Goal: Feedback & Contribution: Submit feedback/report problem

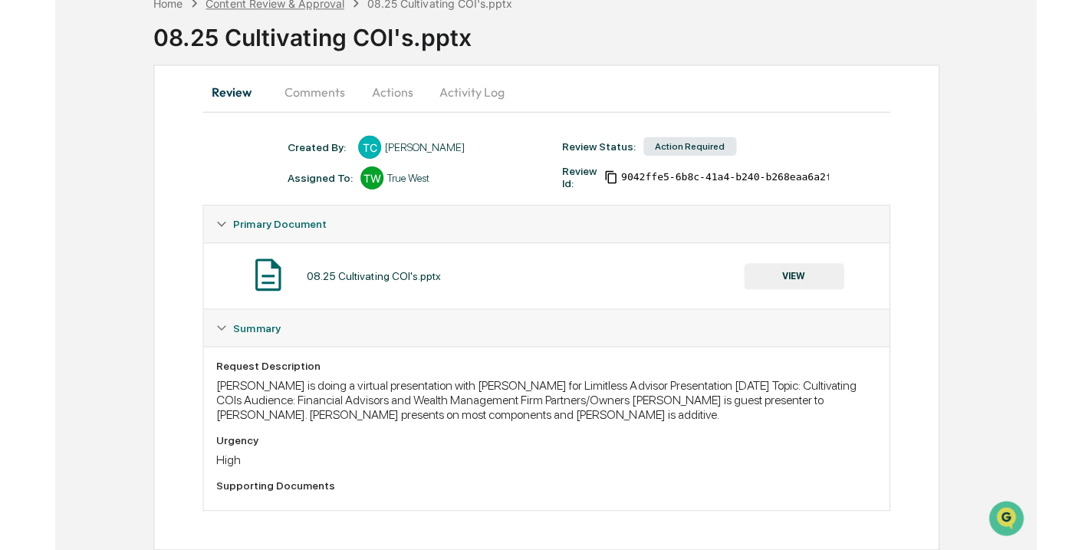
scroll to position [84, 0]
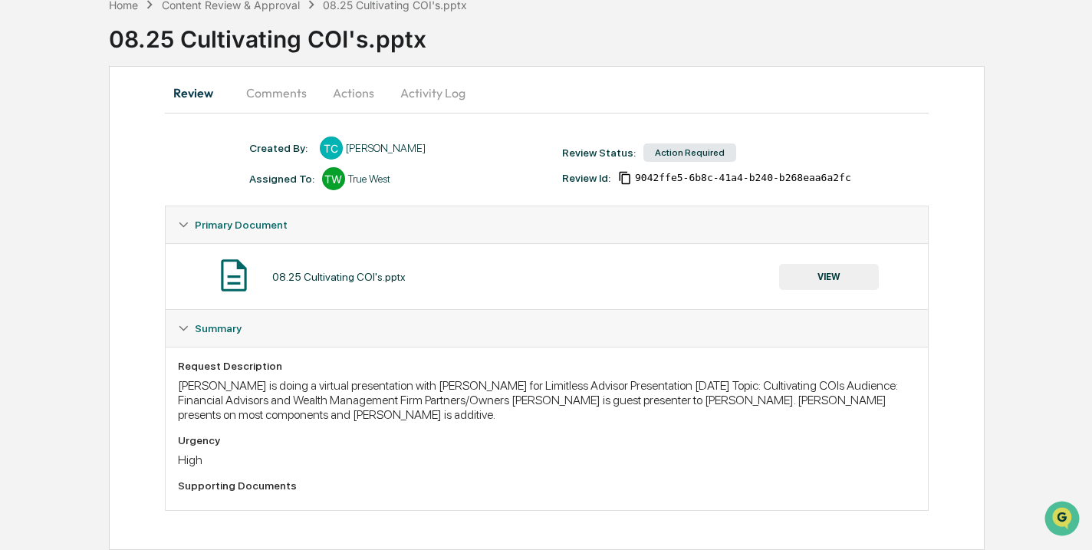
click at [295, 103] on button "Comments" at bounding box center [276, 92] width 85 height 37
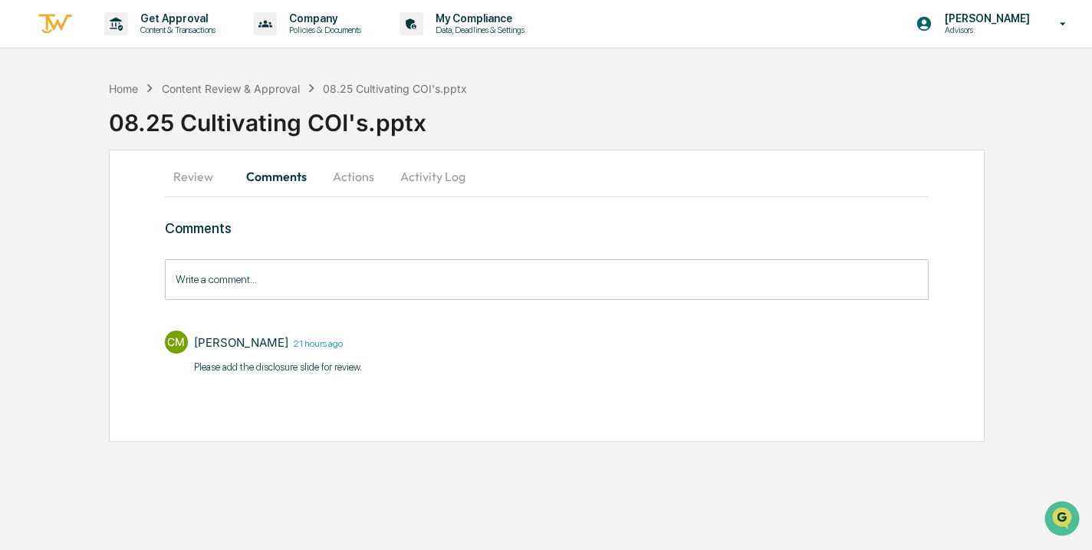
scroll to position [0, 0]
click at [346, 186] on button "Actions" at bounding box center [353, 176] width 69 height 37
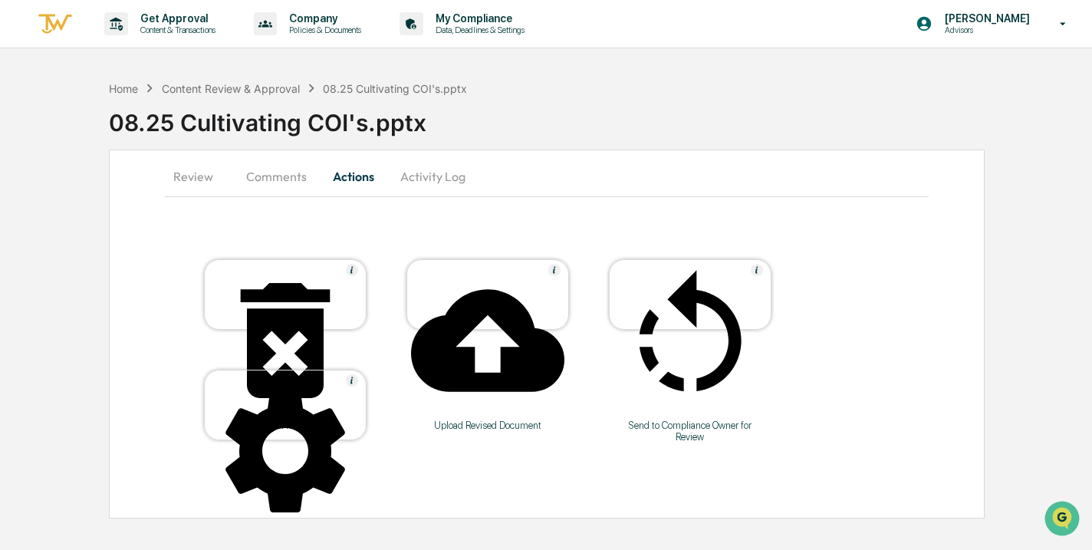
click at [412, 186] on button "Activity Log" at bounding box center [433, 176] width 90 height 37
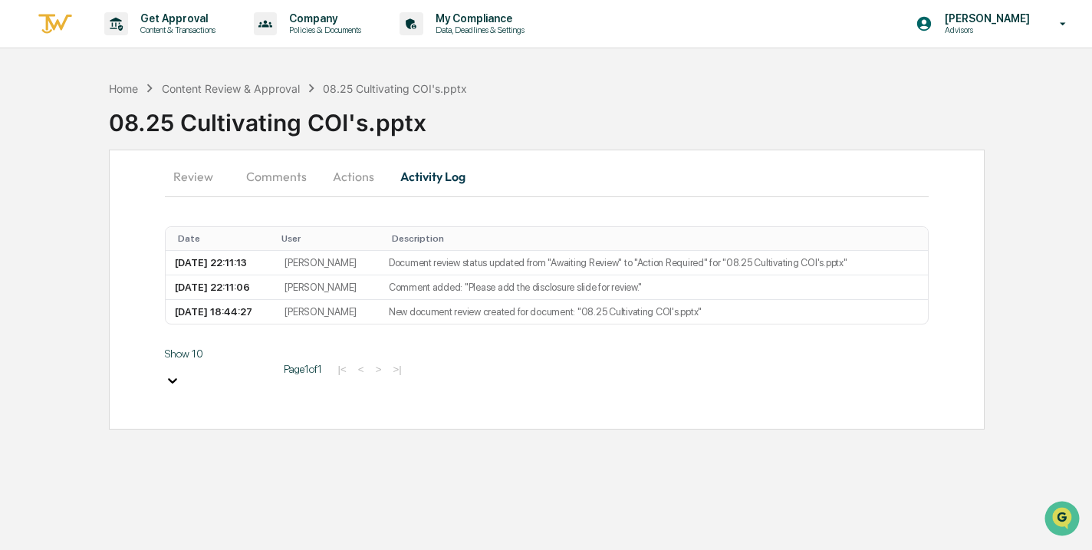
click at [265, 175] on button "Comments" at bounding box center [276, 176] width 85 height 37
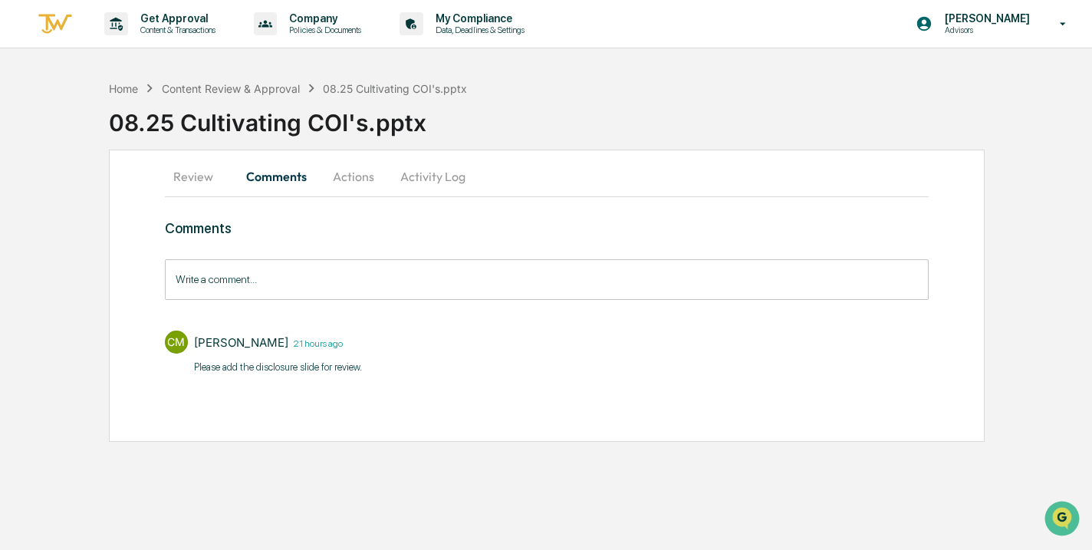
click at [202, 179] on button "Review" at bounding box center [199, 176] width 69 height 37
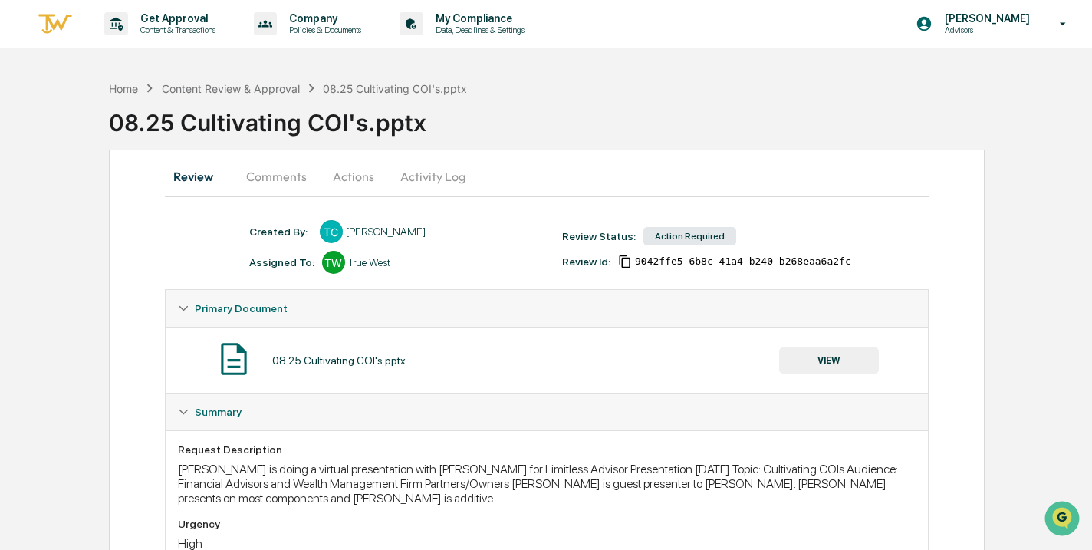
click at [249, 177] on button "Comments" at bounding box center [276, 176] width 85 height 37
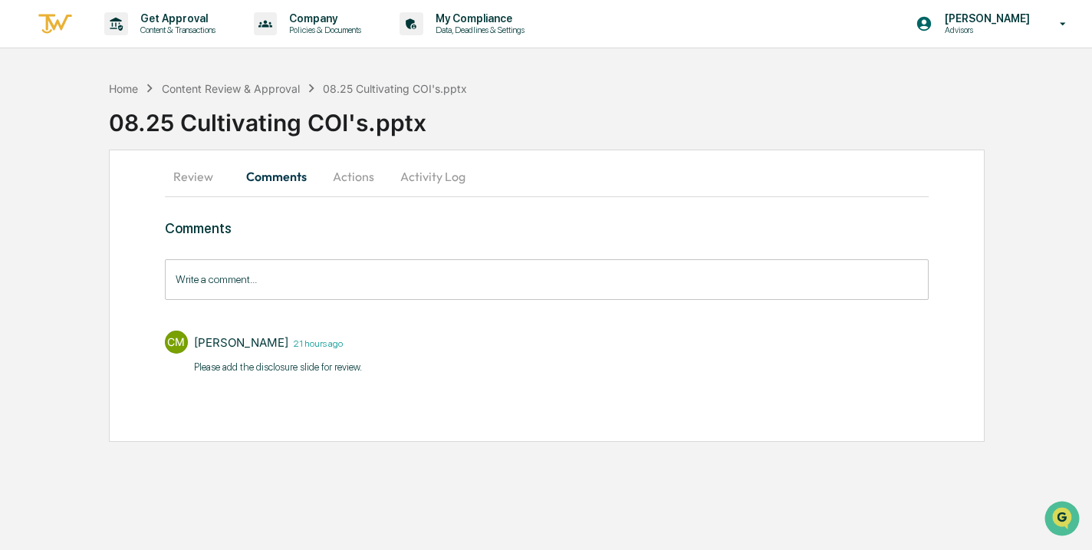
click at [248, 277] on input "Write a comment..." at bounding box center [547, 279] width 764 height 41
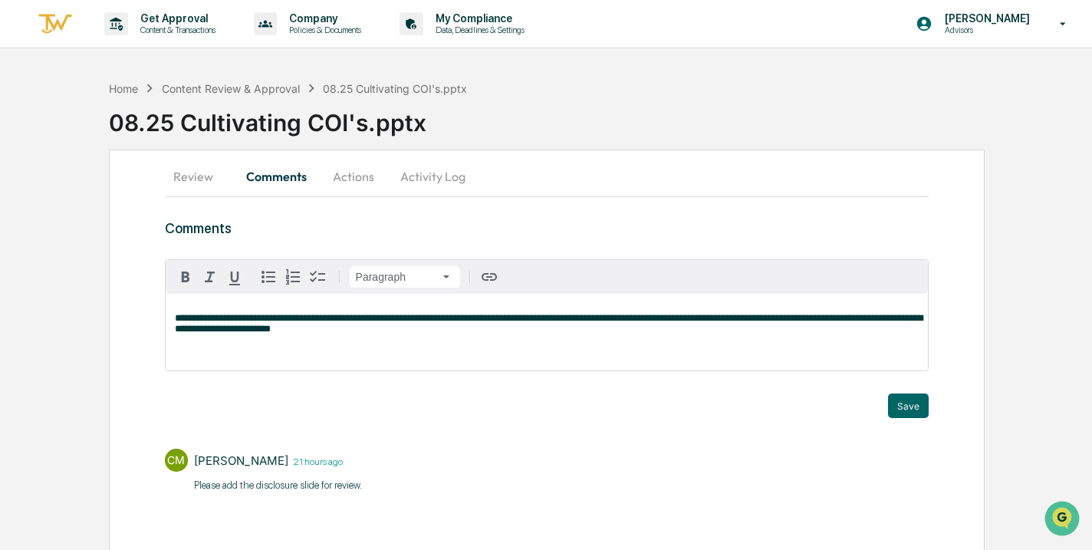
click at [228, 318] on span "**********" at bounding box center [548, 323] width 747 height 21
click at [768, 327] on p "**********" at bounding box center [547, 323] width 744 height 21
click at [921, 391] on div "Trigger" at bounding box center [547, 386] width 764 height 15
click at [918, 397] on button "Save" at bounding box center [908, 405] width 41 height 25
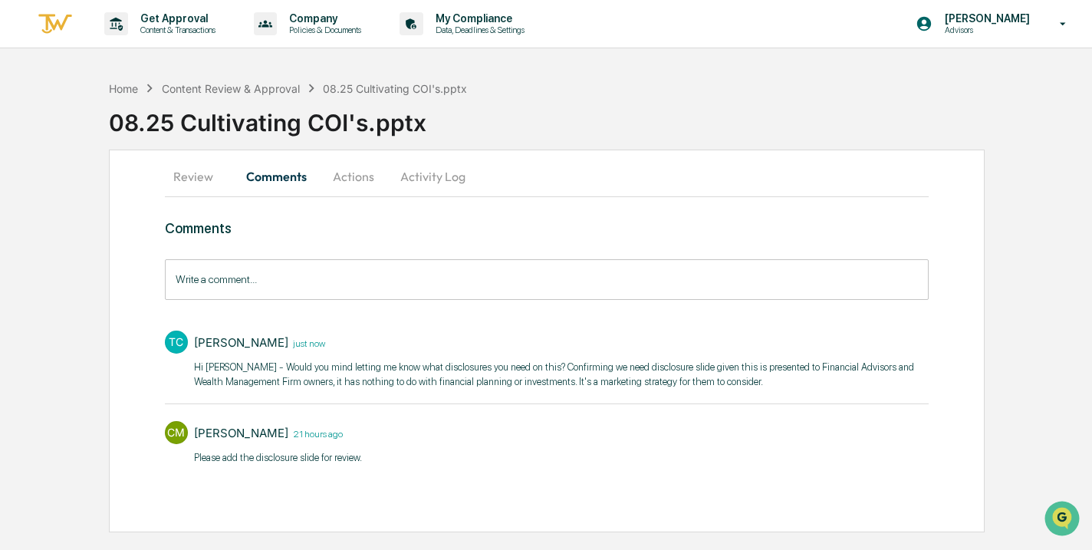
click at [256, 186] on button "Comments" at bounding box center [276, 176] width 85 height 37
click at [228, 92] on div "Content Review & Approval" at bounding box center [231, 88] width 138 height 13
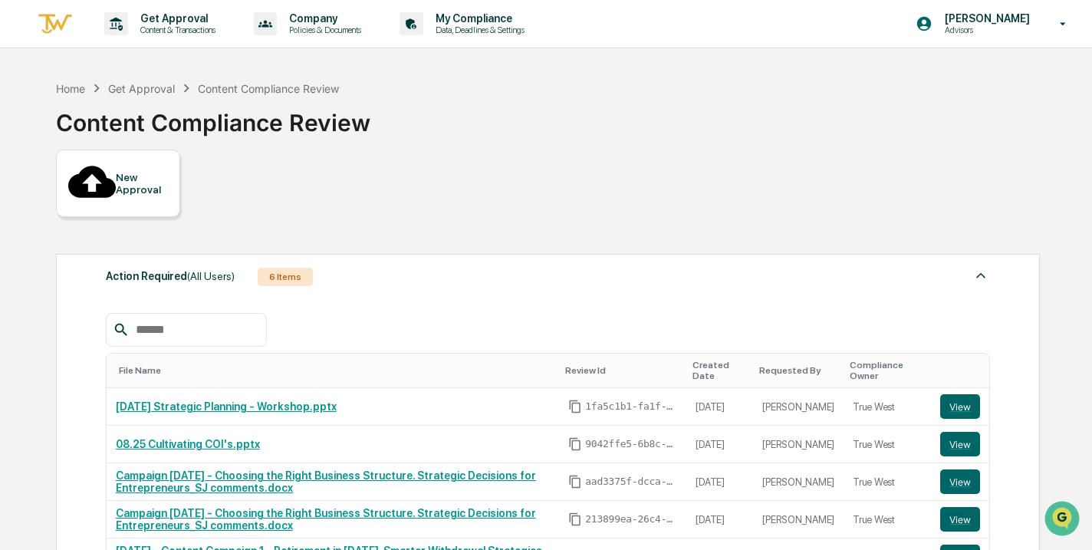
click at [111, 95] on div "Home Get Approval Content Compliance Review" at bounding box center [198, 88] width 284 height 17
click at [297, 400] on link "[DATE] Strategic Planning - Workshop.pptx" at bounding box center [226, 406] width 221 height 12
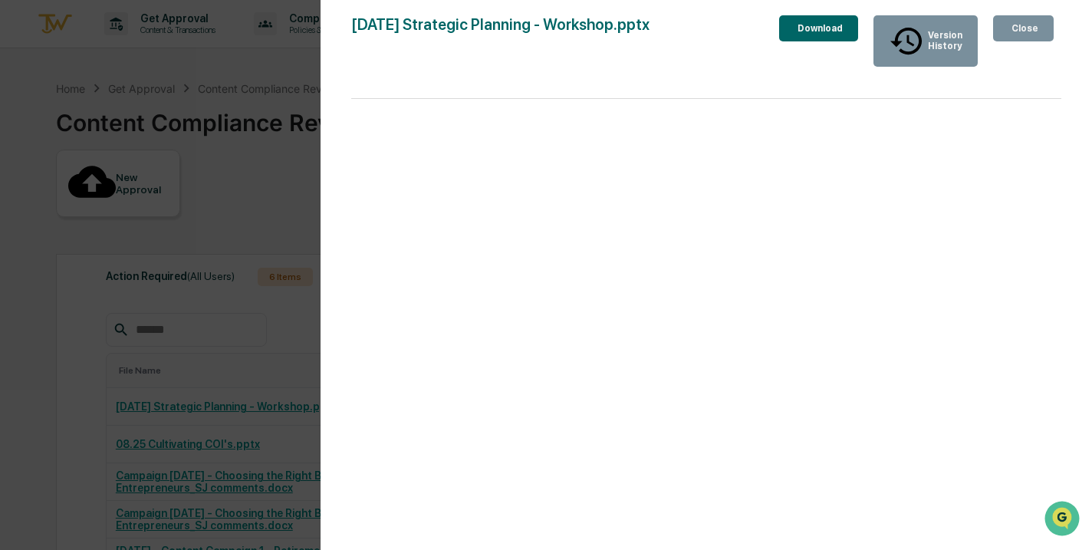
click at [977, 31] on div "Close" at bounding box center [1023, 28] width 30 height 11
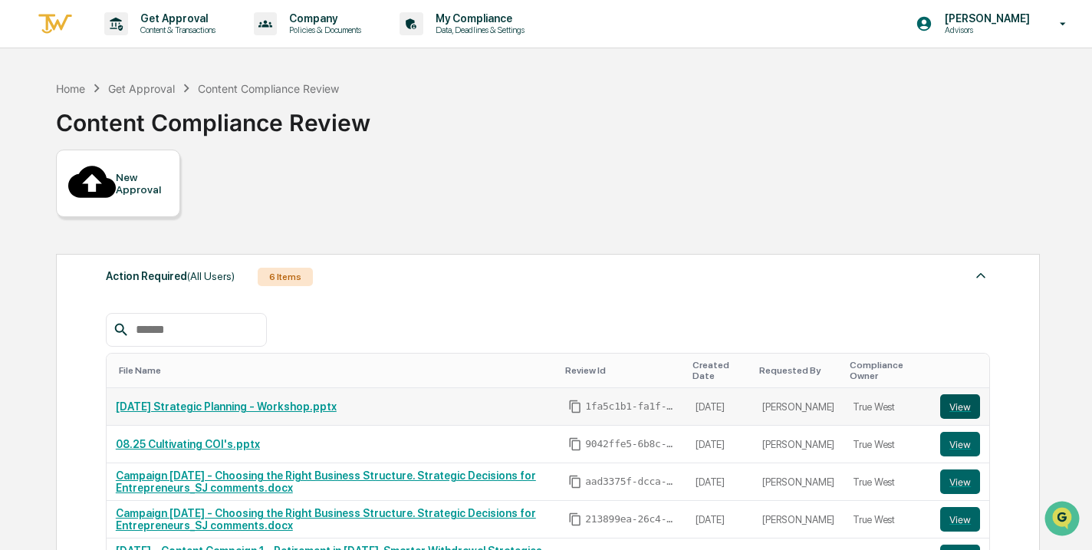
click at [965, 394] on button "View" at bounding box center [960, 406] width 40 height 25
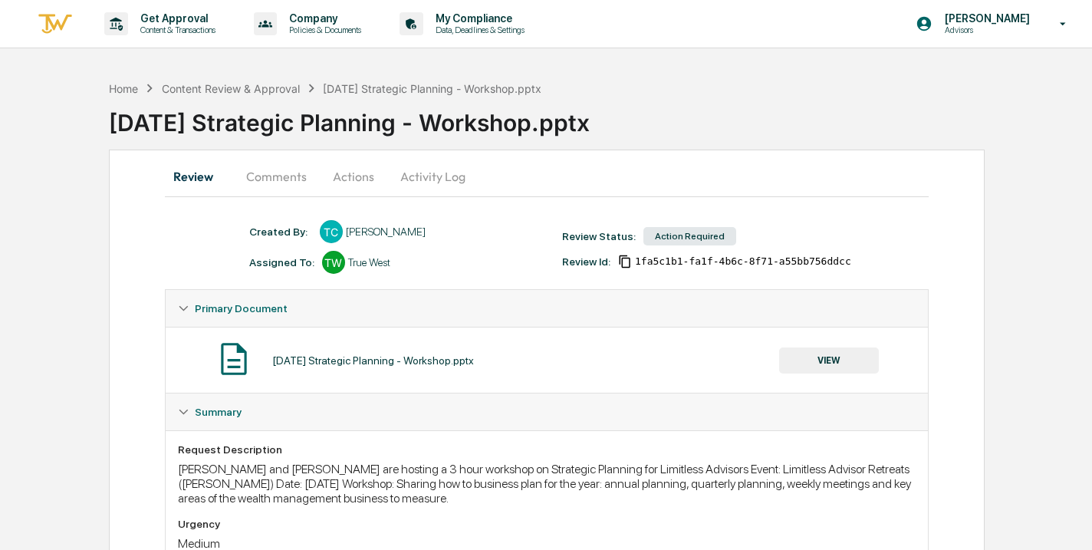
click at [338, 179] on button "Actions" at bounding box center [353, 176] width 69 height 37
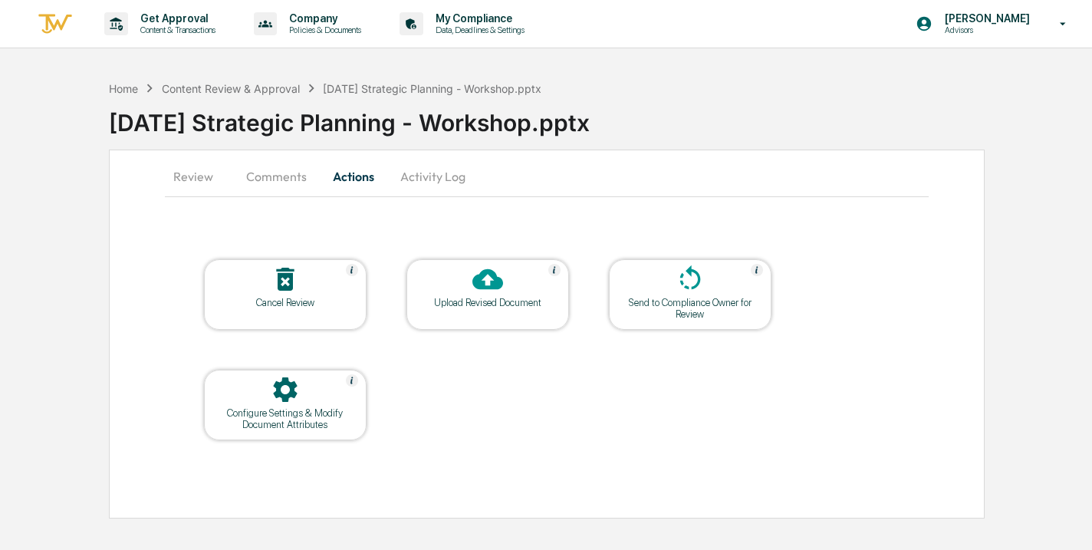
click at [284, 179] on button "Comments" at bounding box center [276, 176] width 85 height 37
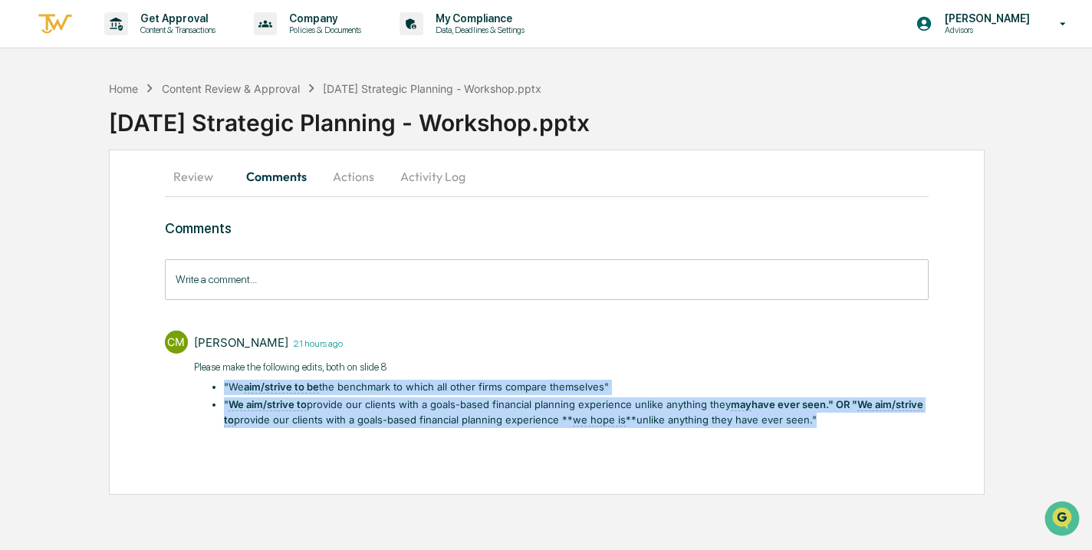
drag, startPoint x: 822, startPoint y: 421, endPoint x: 206, endPoint y: 387, distance: 616.5
click at [206, 387] on div "Please make the following edits, both on slide 8 ​"We aim/strive to be the benc…" at bounding box center [561, 394] width 735 height 68
copy ul "​"We aim/strive to be the benchmark to which all other firms compare themselves…"
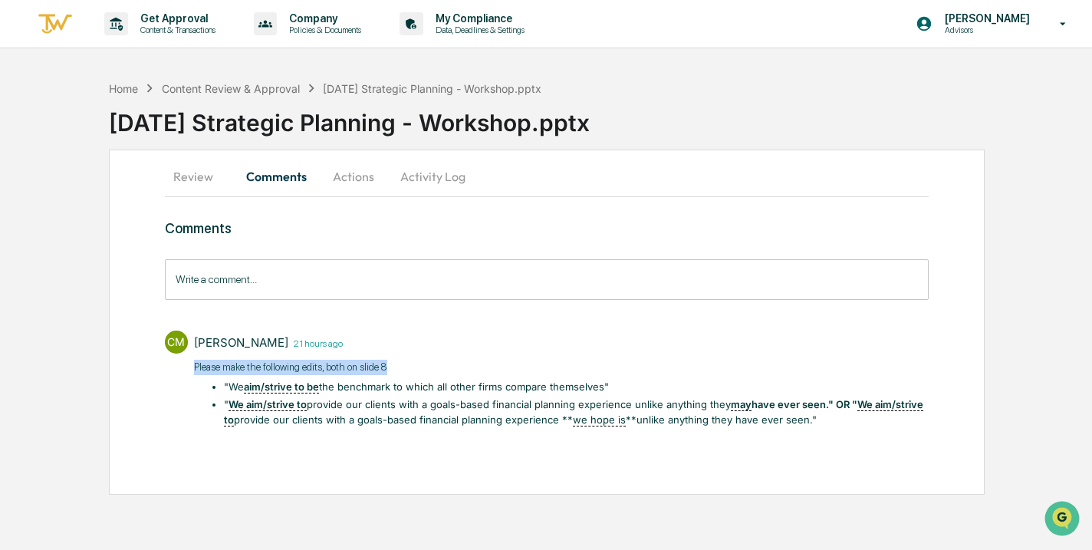
drag, startPoint x: 1089, startPoint y: 373, endPoint x: 957, endPoint y: 354, distance: 132.4
click at [957, 354] on div "Home Content Review & Approval 09.04.25 Strategic Planning - Workshop.pptx 09.0…" at bounding box center [546, 284] width 1092 height 422
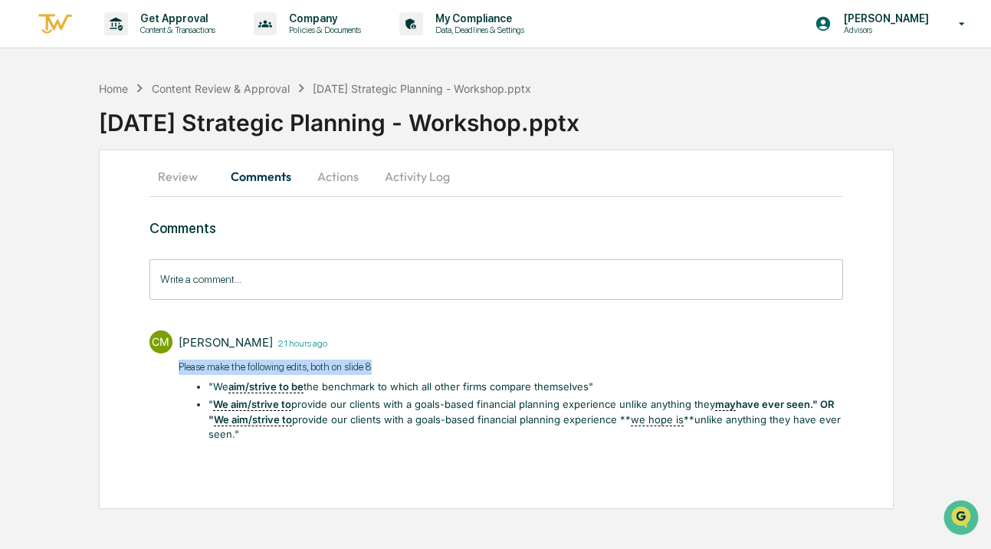
click at [345, 178] on button "Actions" at bounding box center [338, 176] width 69 height 37
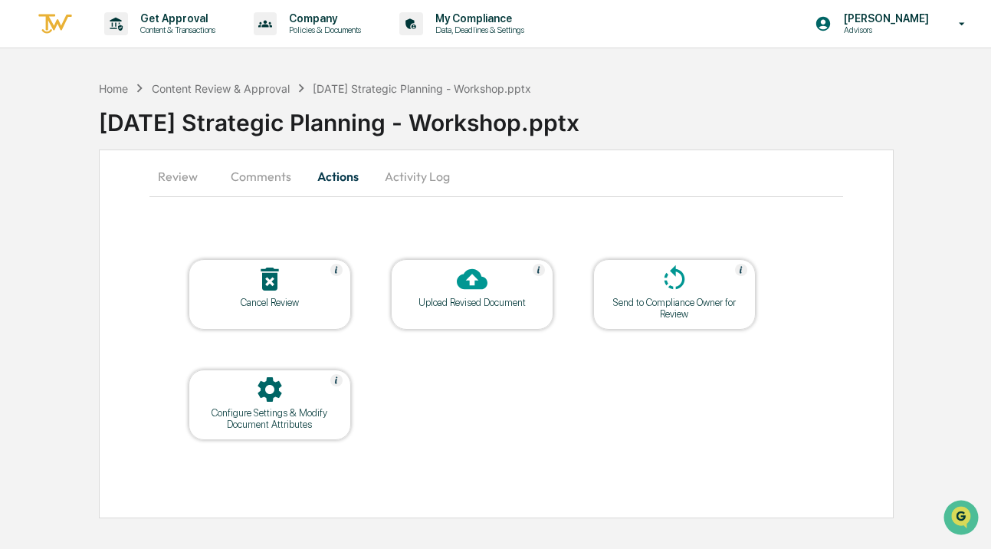
click at [458, 298] on div "Upload Revised Document" at bounding box center [472, 302] width 138 height 11
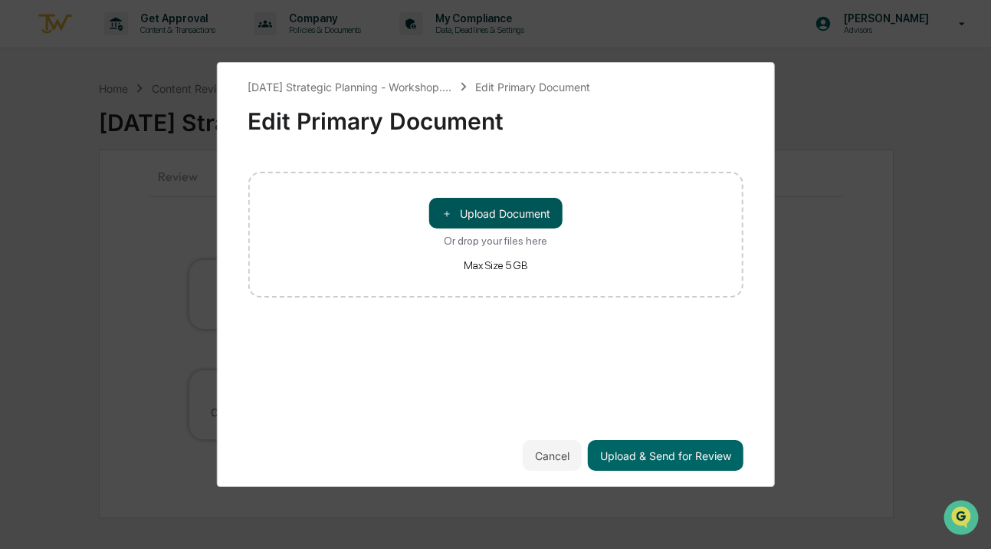
click at [501, 222] on button "＋ Upload Document" at bounding box center [495, 213] width 133 height 31
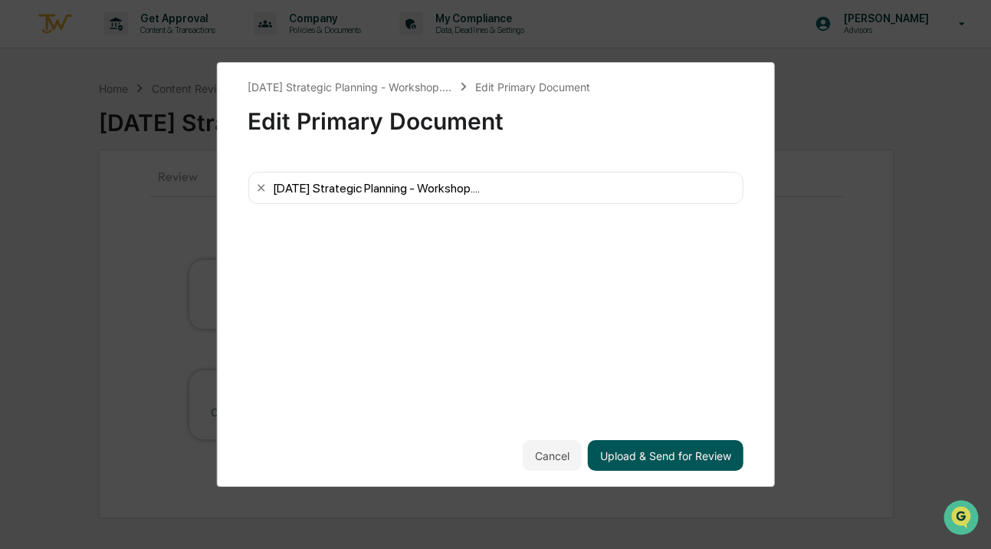
click at [642, 458] on button "Upload & Send for Review" at bounding box center [666, 455] width 156 height 31
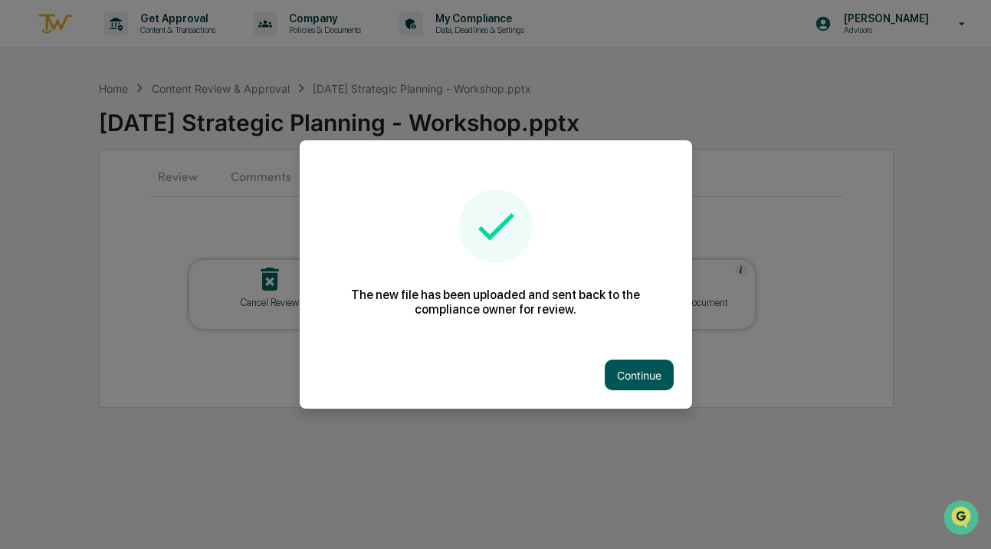
click at [633, 371] on button "Continue" at bounding box center [639, 375] width 69 height 31
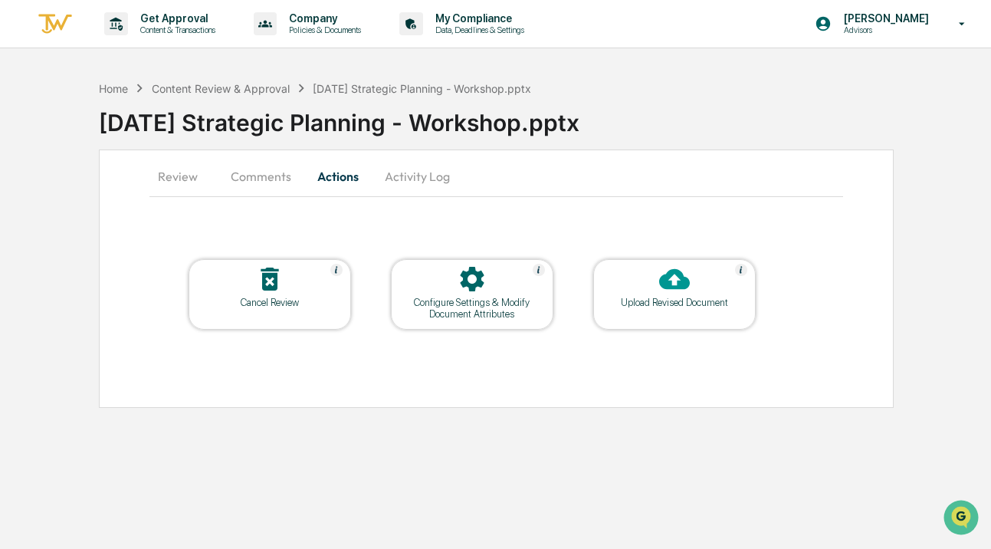
click at [253, 185] on button "Comments" at bounding box center [260, 176] width 85 height 37
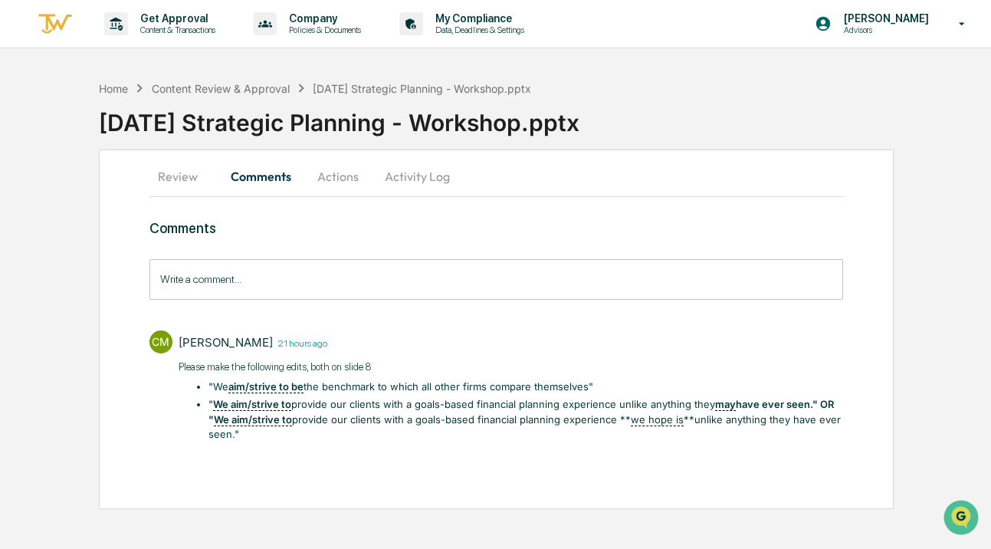
click at [276, 287] on input "Write a comment..." at bounding box center [496, 279] width 694 height 41
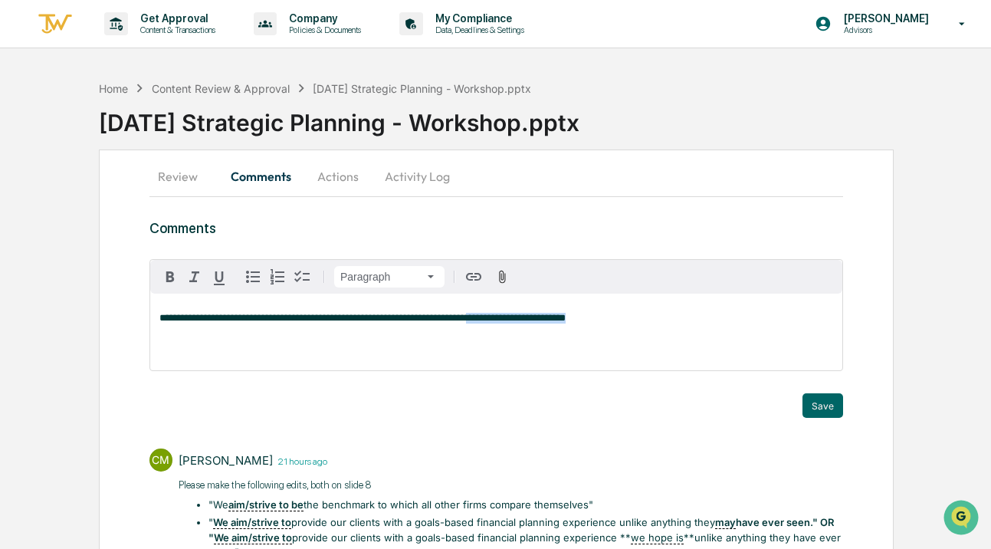
drag, startPoint x: 642, startPoint y: 325, endPoint x: 534, endPoint y: 319, distance: 108.3
click at [534, 319] on div "**********" at bounding box center [496, 332] width 692 height 77
click at [630, 319] on span "**********" at bounding box center [396, 318] width 475 height 10
drag, startPoint x: 793, startPoint y: 327, endPoint x: 708, endPoint y: 319, distance: 85.4
click at [708, 319] on div "**********" at bounding box center [496, 332] width 692 height 77
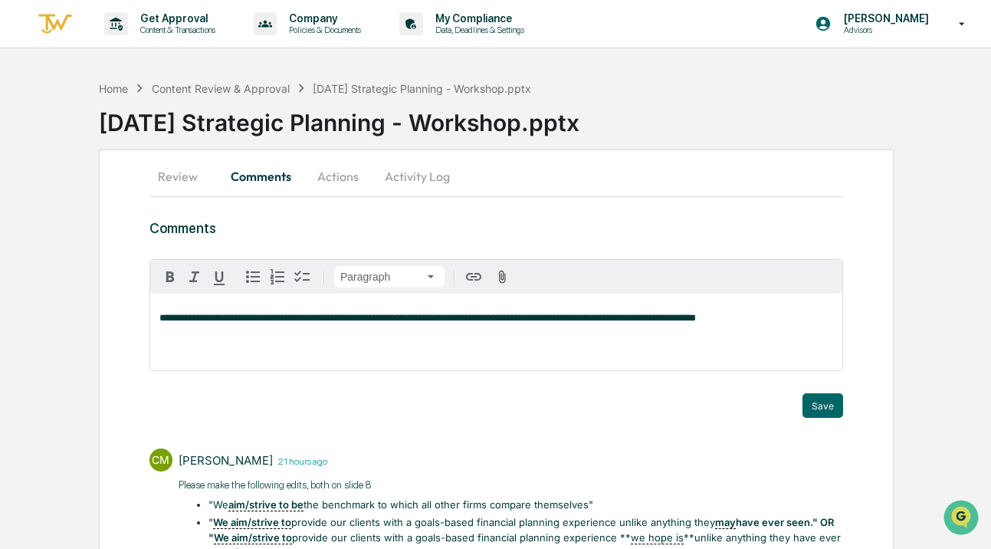
click at [430, 317] on span "**********" at bounding box center [427, 318] width 537 height 10
click at [579, 316] on span "**********" at bounding box center [433, 318] width 548 height 10
click at [829, 319] on p "**********" at bounding box center [496, 318] width 674 height 11
drag, startPoint x: 617, startPoint y: 319, endPoint x: 519, endPoint y: 316, distance: 98.2
click at [520, 317] on span "**********" at bounding box center [439, 318] width 560 height 10
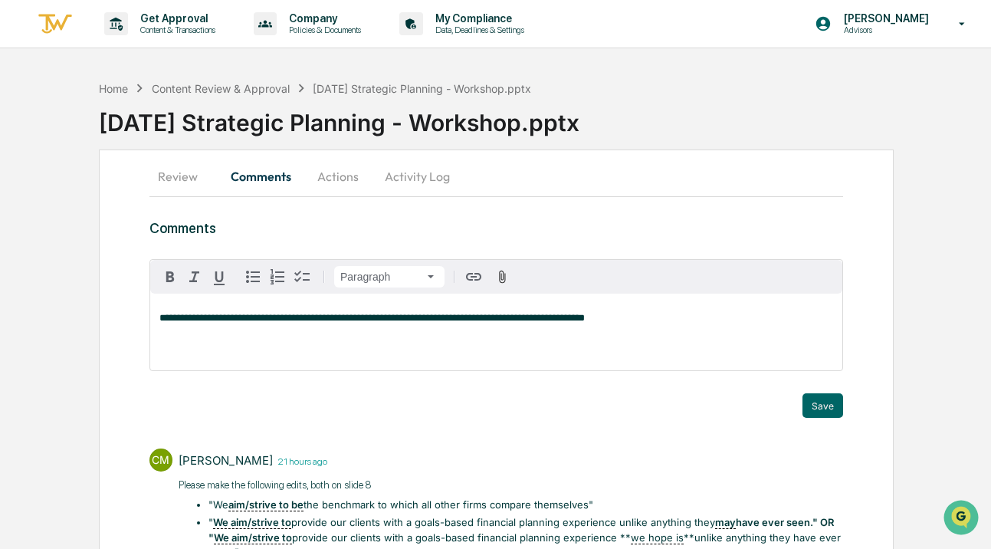
click at [681, 321] on p "**********" at bounding box center [496, 318] width 674 height 11
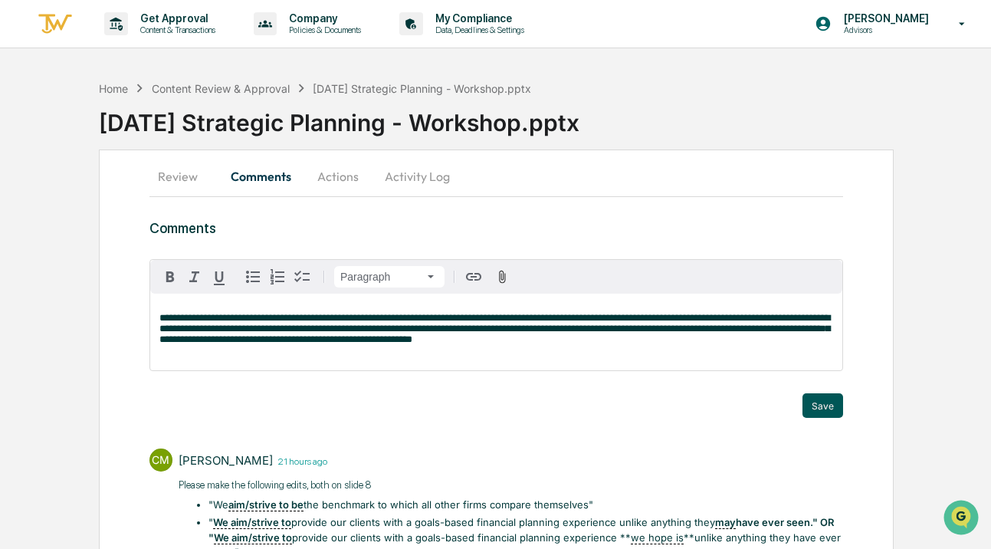
click at [826, 402] on button "Save" at bounding box center [823, 405] width 41 height 25
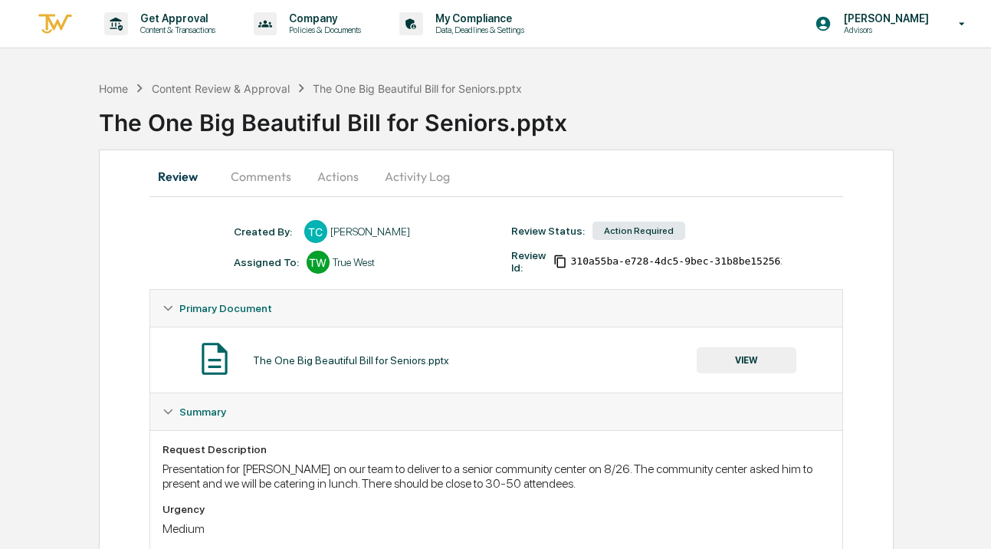
scroll to position [71, 0]
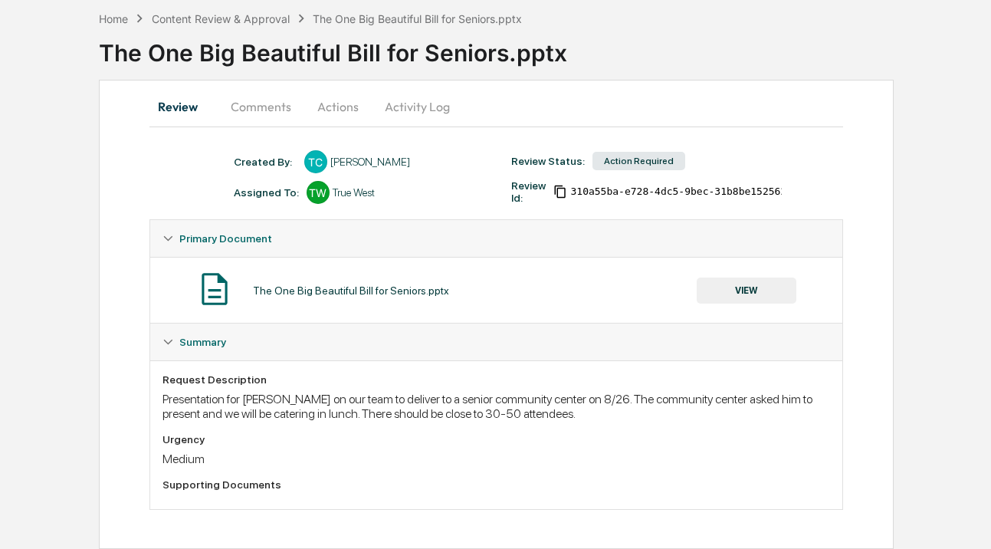
click at [285, 110] on button "Comments" at bounding box center [260, 106] width 85 height 37
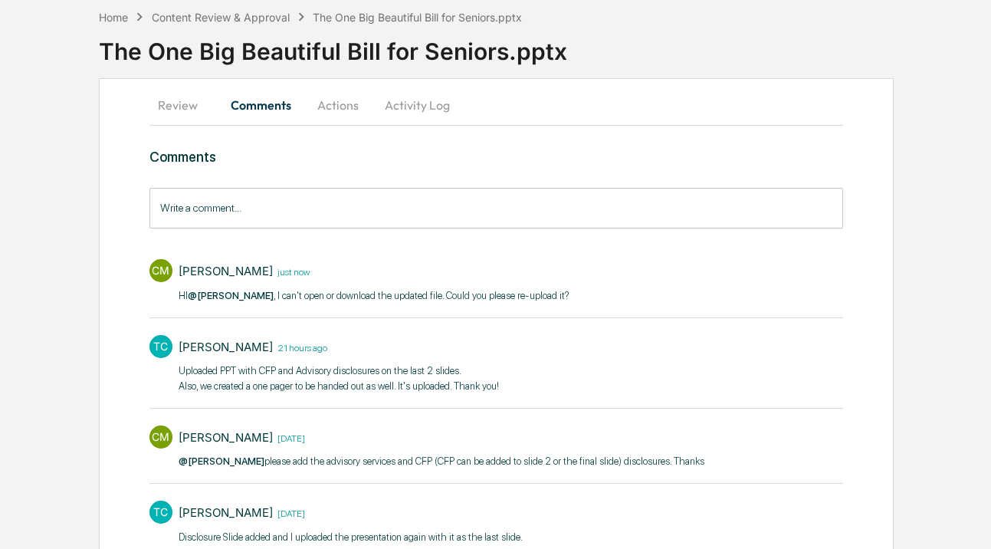
scroll to position [0, 0]
click at [343, 109] on button "Actions" at bounding box center [338, 105] width 69 height 37
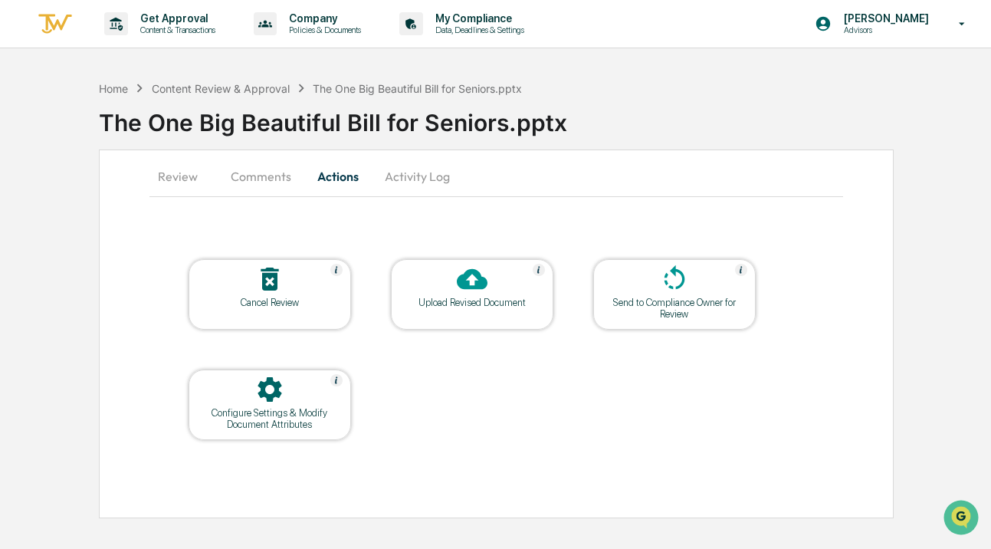
click at [481, 302] on div "Upload Revised Document" at bounding box center [472, 302] width 138 height 11
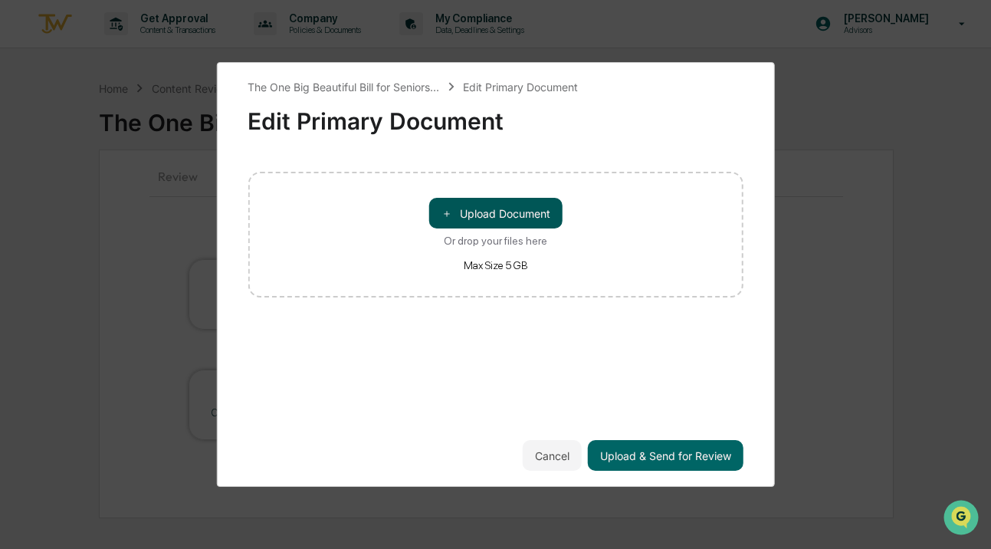
click at [467, 214] on button "＋ Upload Document" at bounding box center [495, 213] width 133 height 31
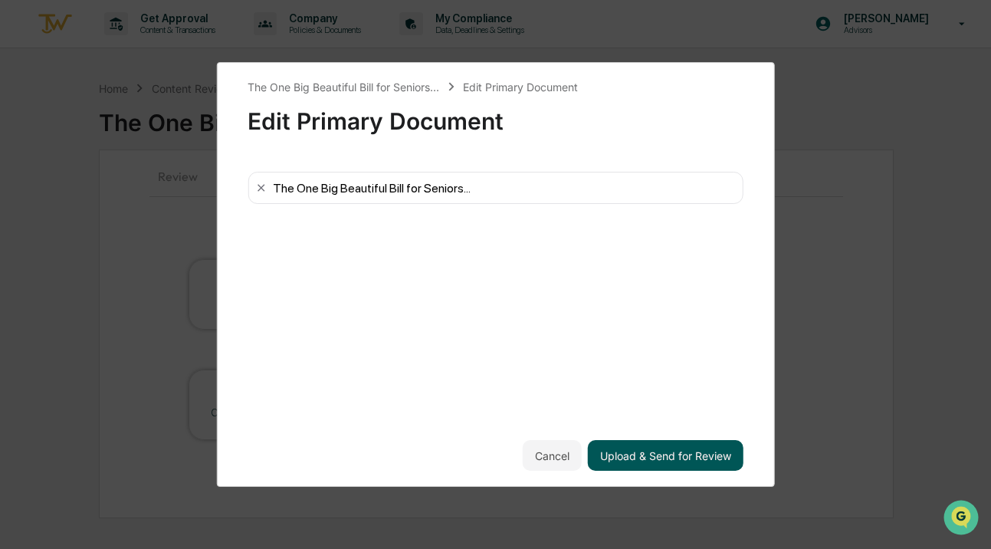
click at [657, 468] on button "Upload & Send for Review" at bounding box center [666, 455] width 156 height 31
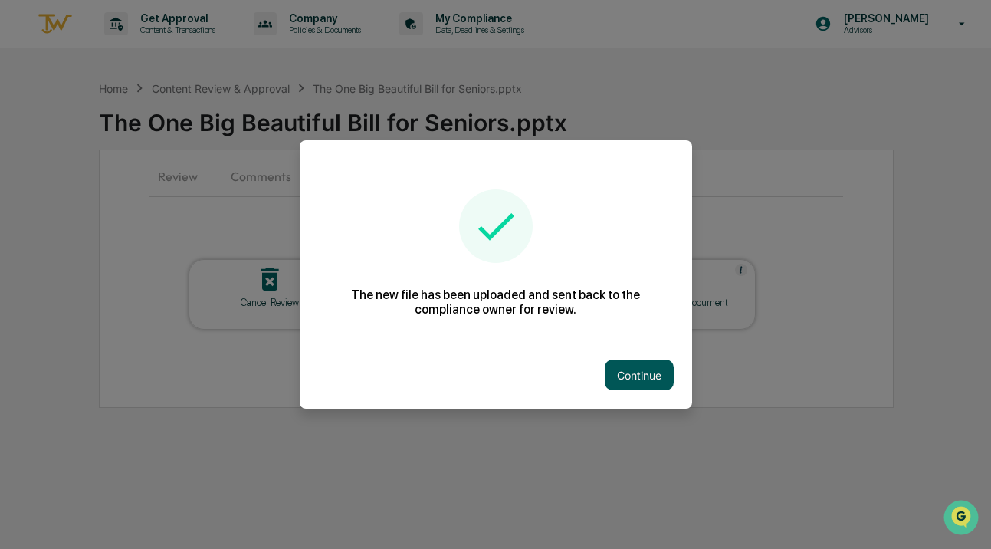
click at [630, 373] on button "Continue" at bounding box center [639, 375] width 69 height 31
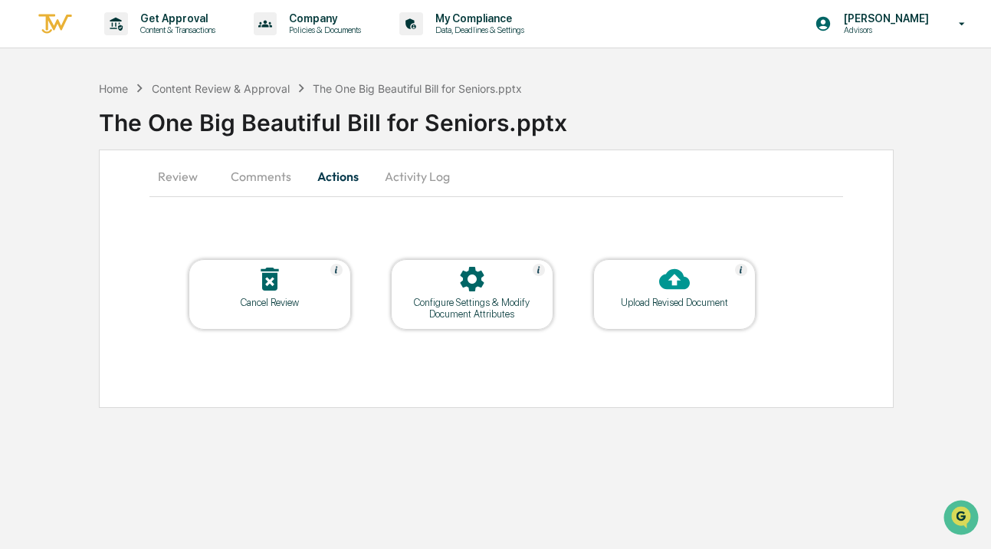
click at [272, 191] on button "Comments" at bounding box center [260, 176] width 85 height 37
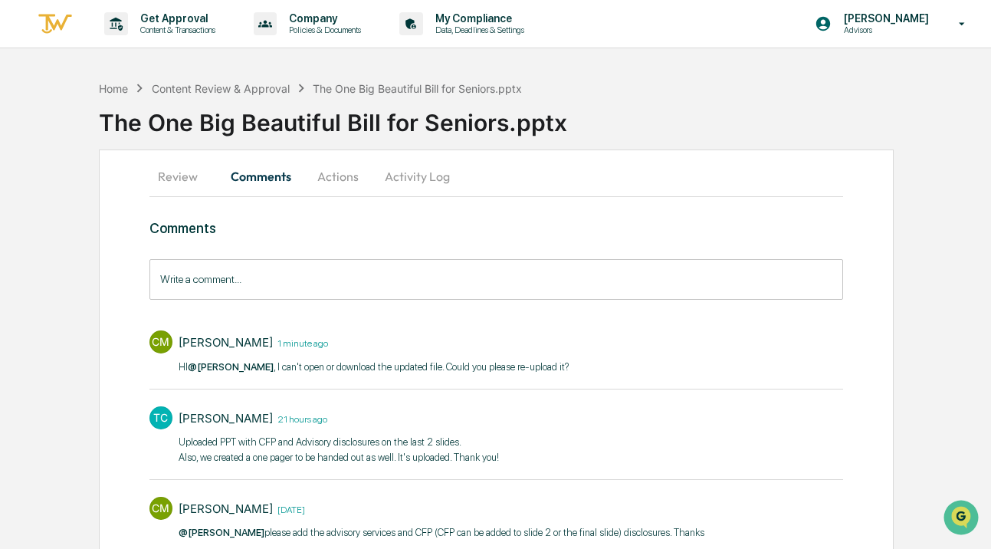
click at [273, 294] on input "Write a comment..." at bounding box center [496, 279] width 694 height 41
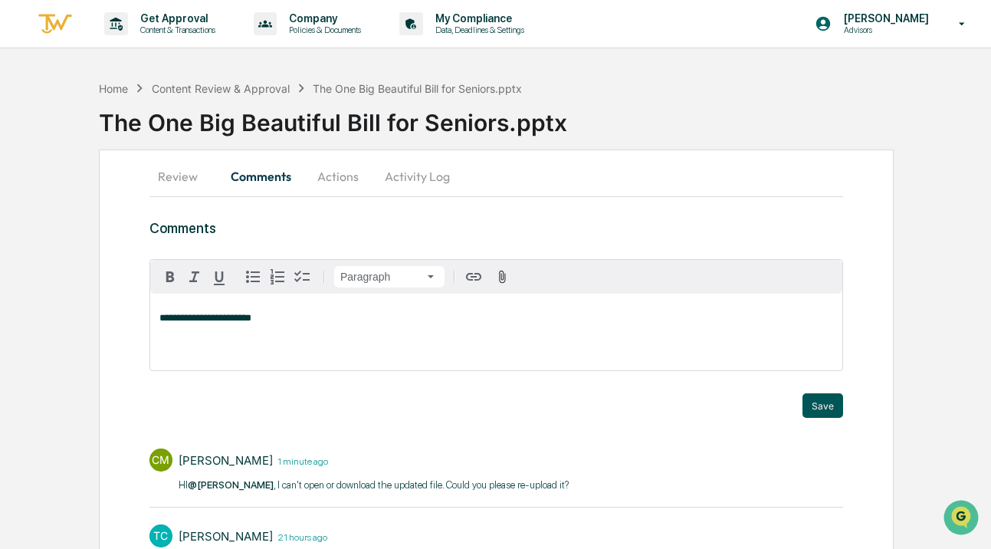
click at [821, 405] on button "Save" at bounding box center [823, 405] width 41 height 25
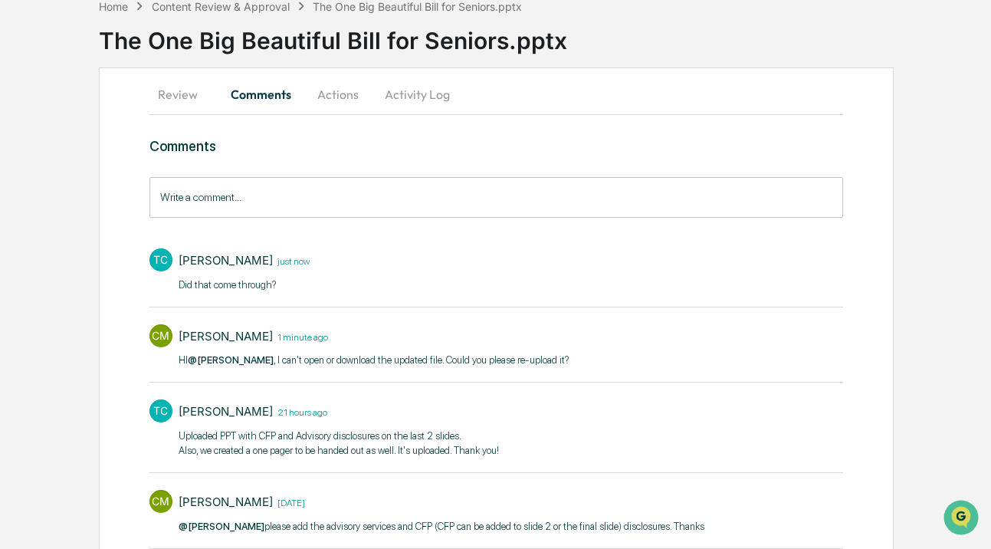
scroll to position [44, 0]
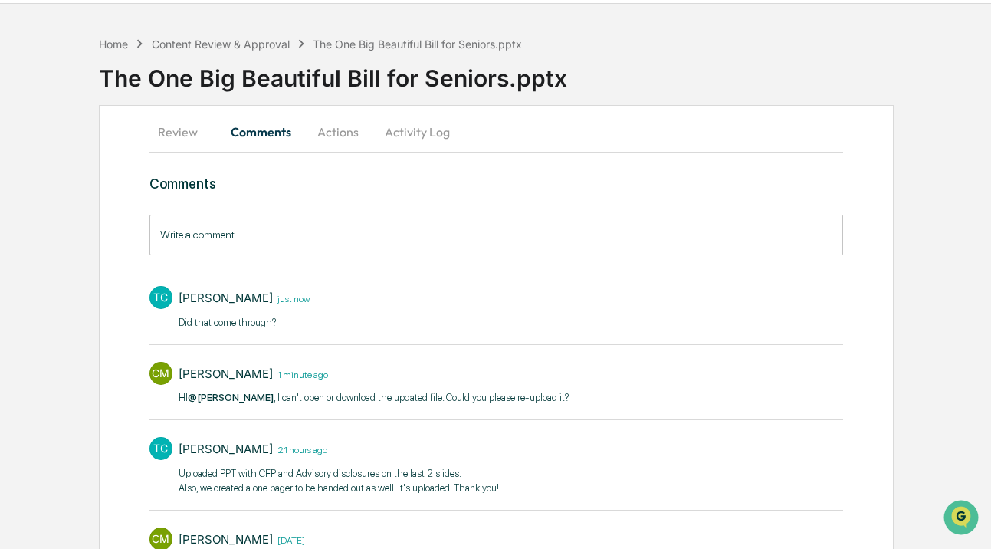
click at [328, 239] on input "Write a comment..." at bounding box center [496, 235] width 694 height 41
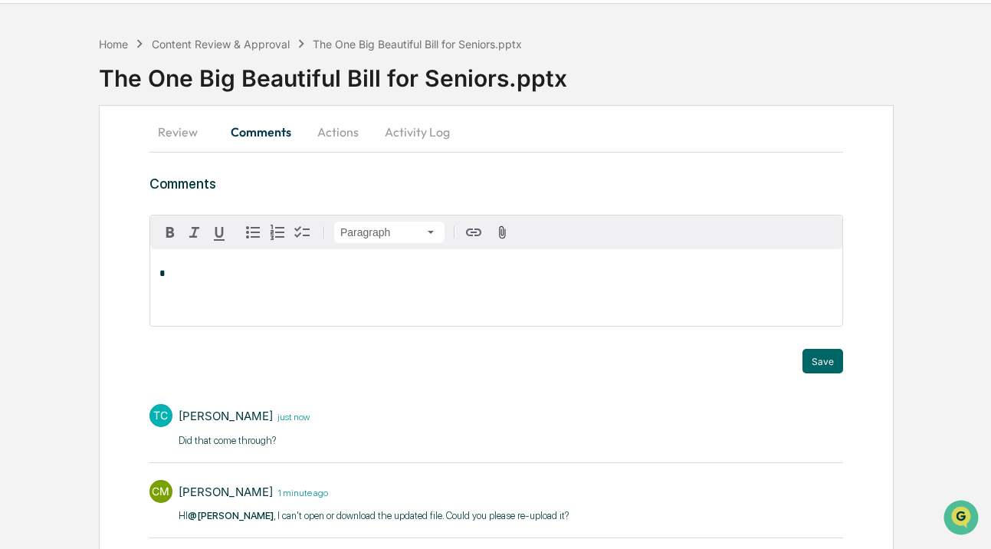
click at [277, 359] on div "Save" at bounding box center [496, 361] width 694 height 25
click at [292, 375] on div "Comments Paragraph * Trigger Save TC Tiffany Charles just now Did that come thr…" at bounding box center [496, 521] width 694 height 690
click at [292, 302] on div "*" at bounding box center [496, 287] width 692 height 77
click at [406, 130] on button "Activity Log" at bounding box center [418, 131] width 90 height 37
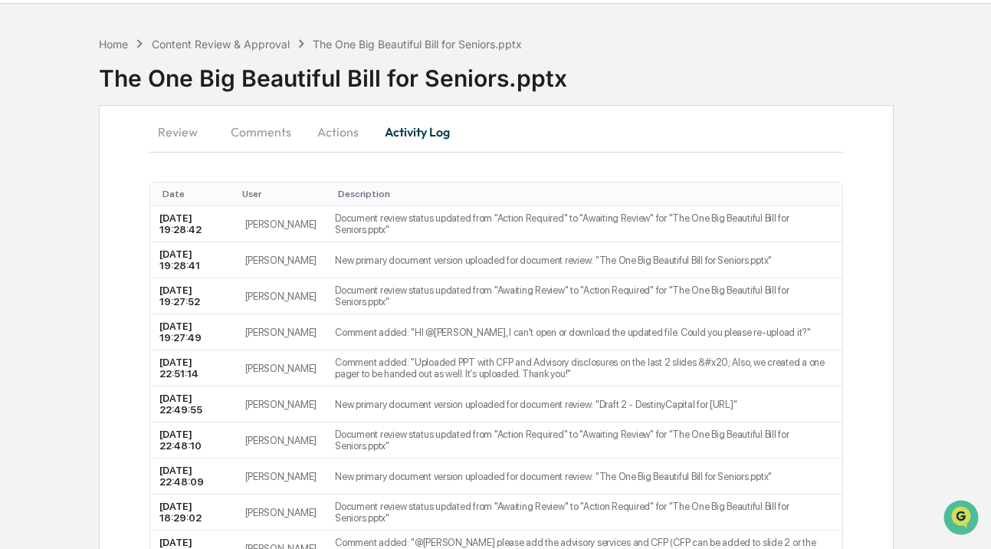
click at [336, 137] on button "Actions" at bounding box center [338, 131] width 69 height 37
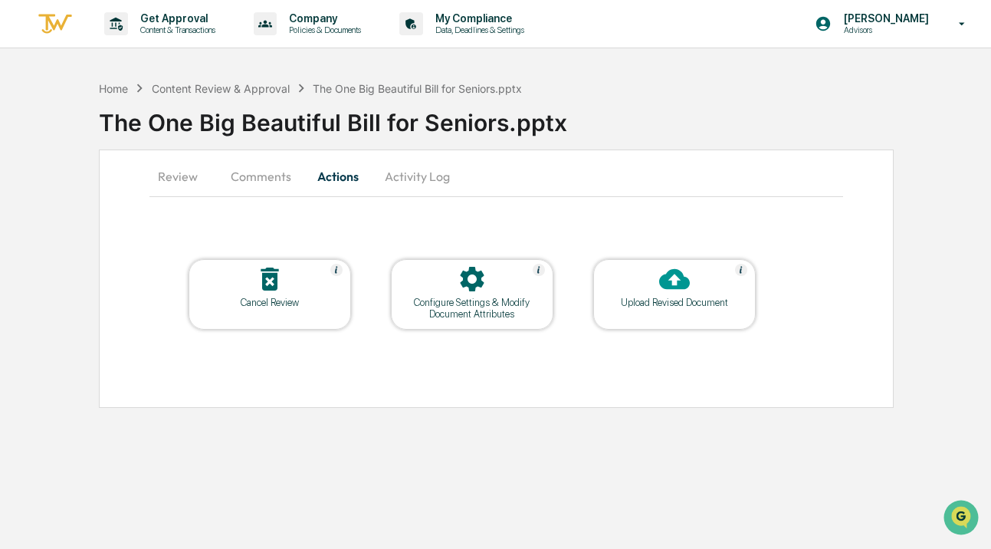
click at [267, 176] on button "Comments" at bounding box center [260, 176] width 85 height 37
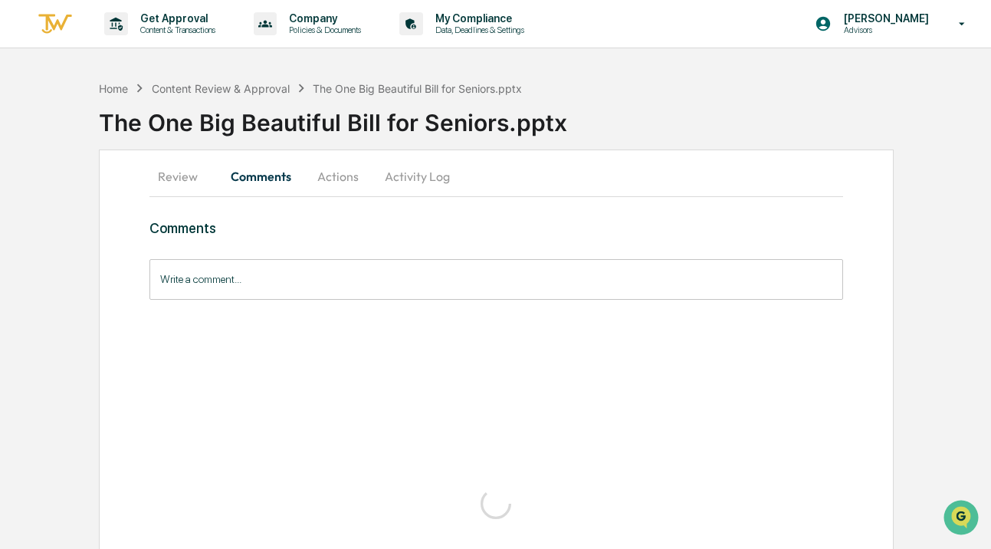
click at [319, 178] on button "Actions" at bounding box center [338, 176] width 69 height 37
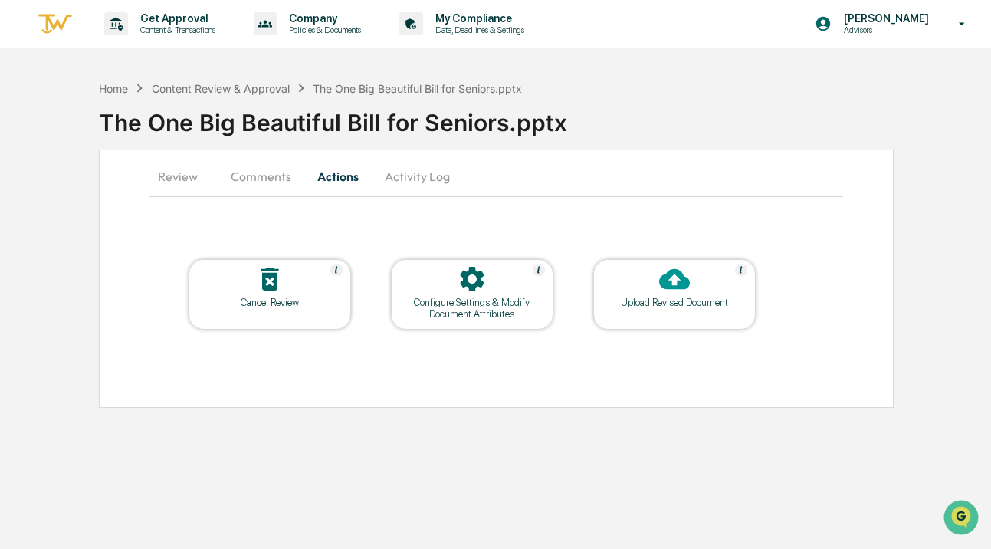
click at [405, 186] on button "Activity Log" at bounding box center [418, 176] width 90 height 37
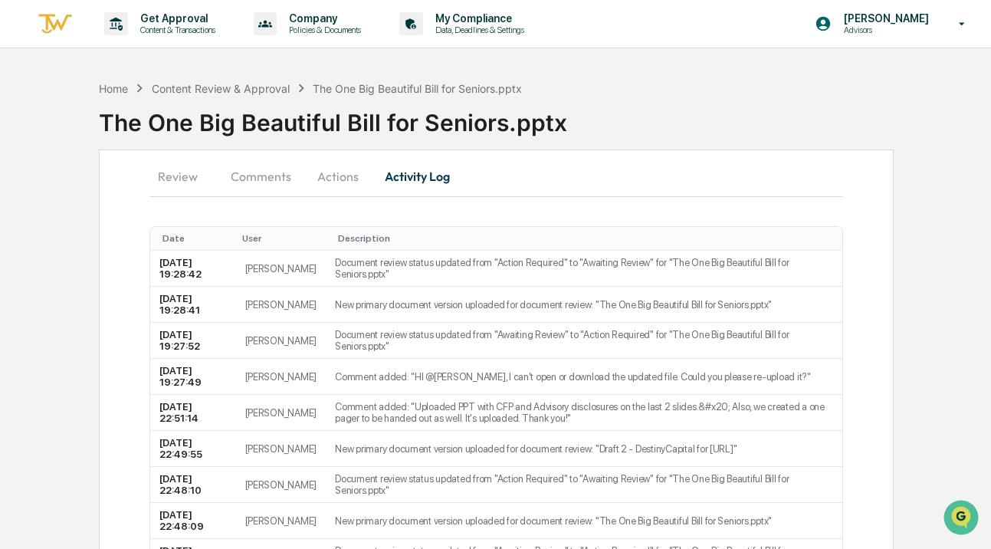
click at [335, 184] on button "Actions" at bounding box center [338, 176] width 69 height 37
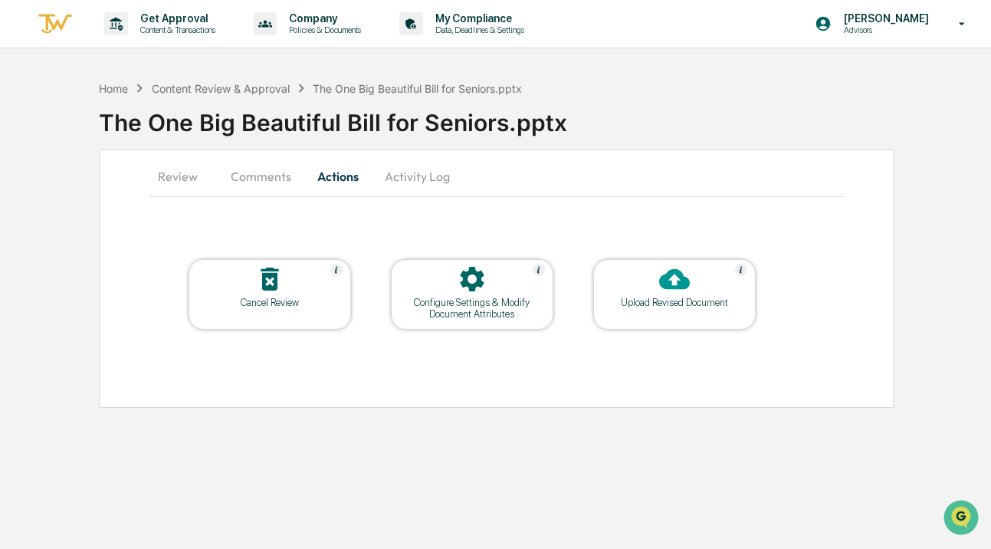
click at [675, 306] on div "Upload Revised Document" at bounding box center [675, 302] width 138 height 11
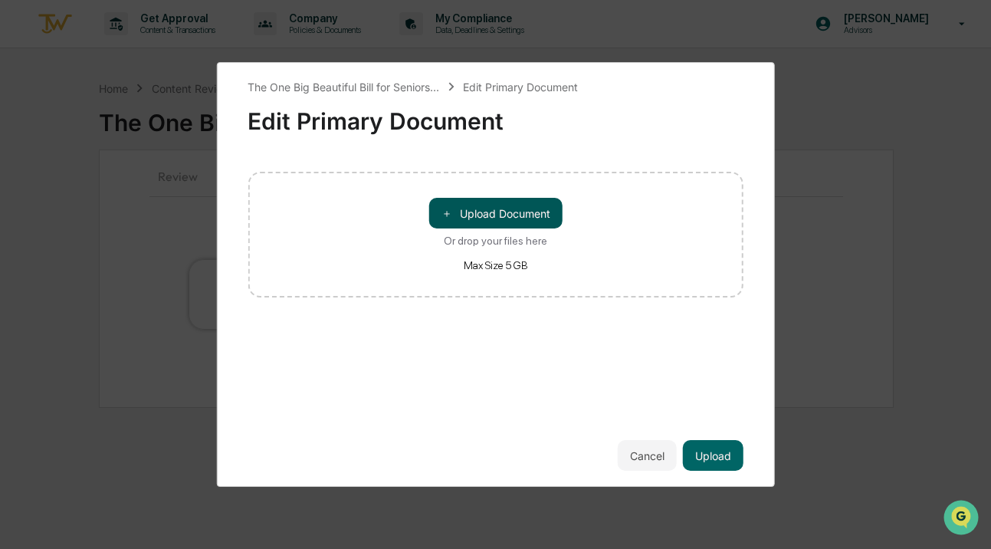
click at [460, 212] on button "＋ Upload Document" at bounding box center [495, 213] width 133 height 31
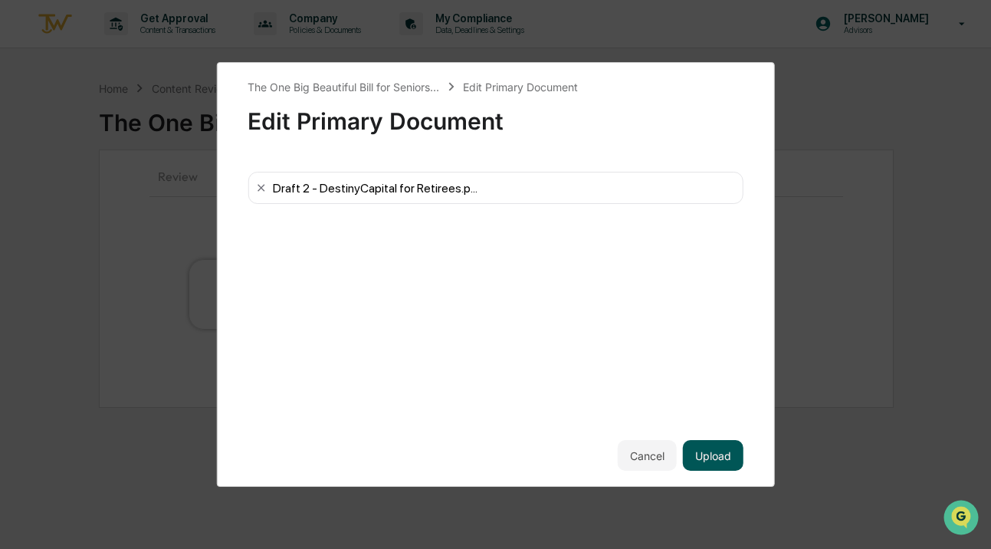
click at [721, 444] on button "Upload" at bounding box center [713, 455] width 61 height 31
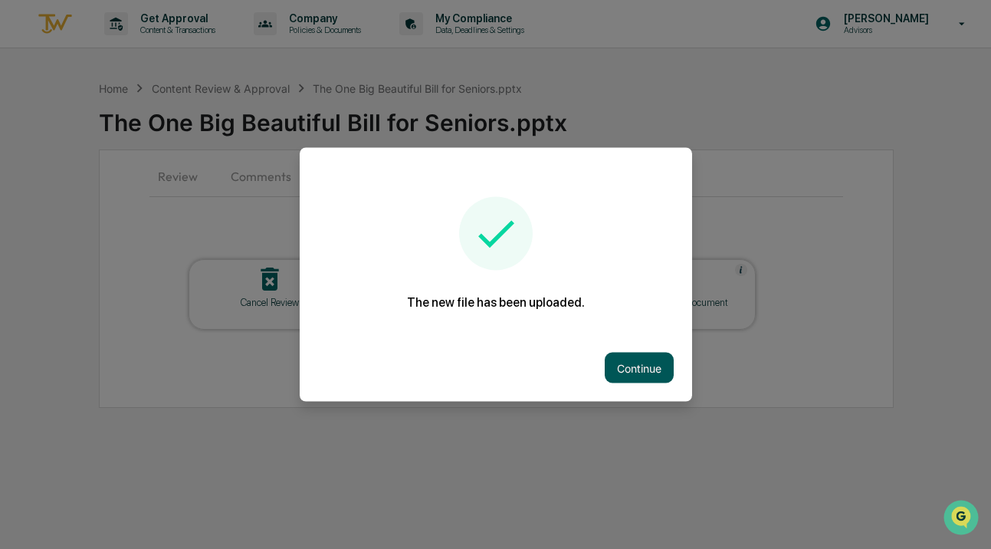
click at [622, 366] on button "Continue" at bounding box center [639, 368] width 69 height 31
